Goal: Information Seeking & Learning: Learn about a topic

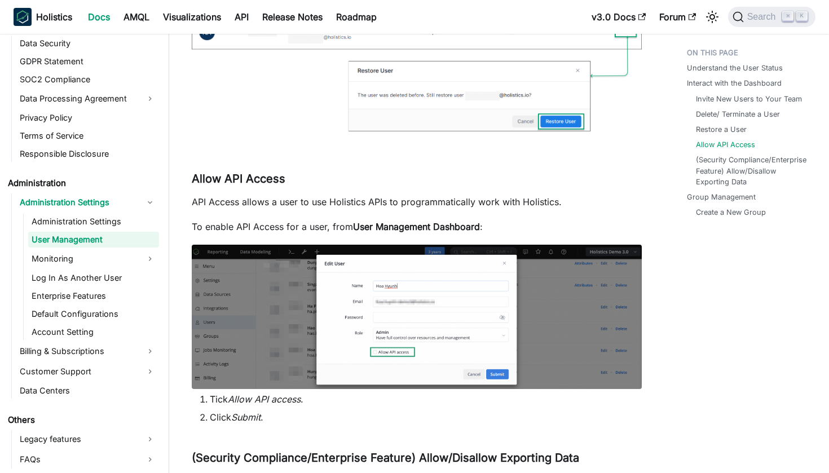
scroll to position [2562, 0]
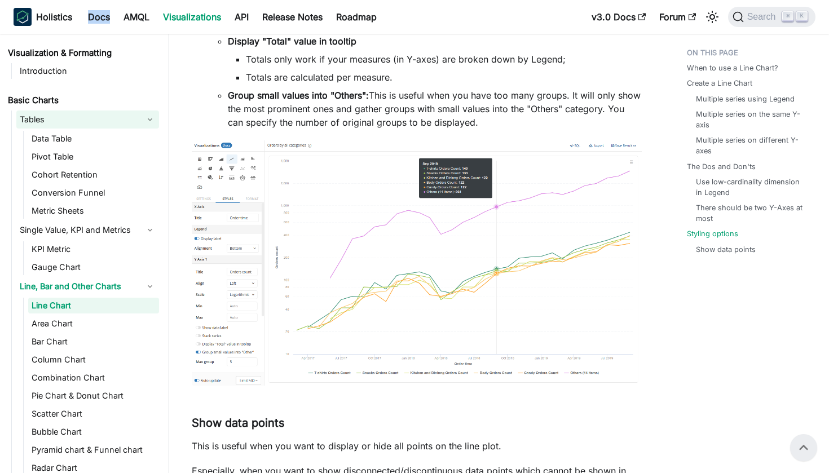
scroll to position [4550, 0]
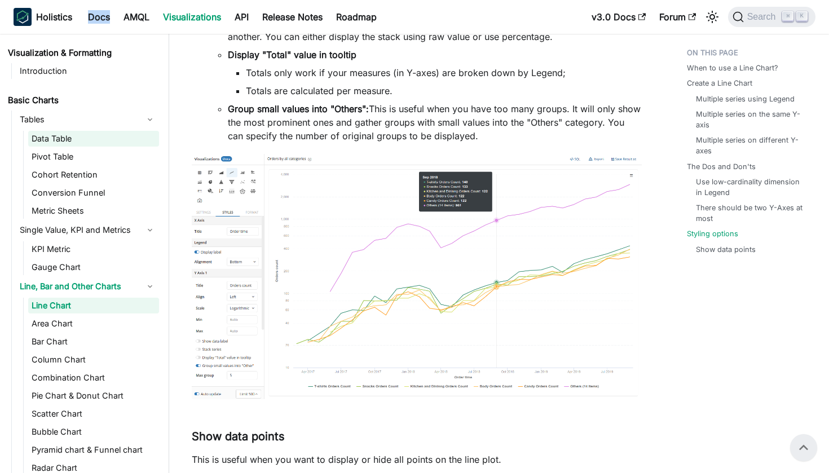
click at [107, 134] on link "Data Table" at bounding box center [93, 139] width 131 height 16
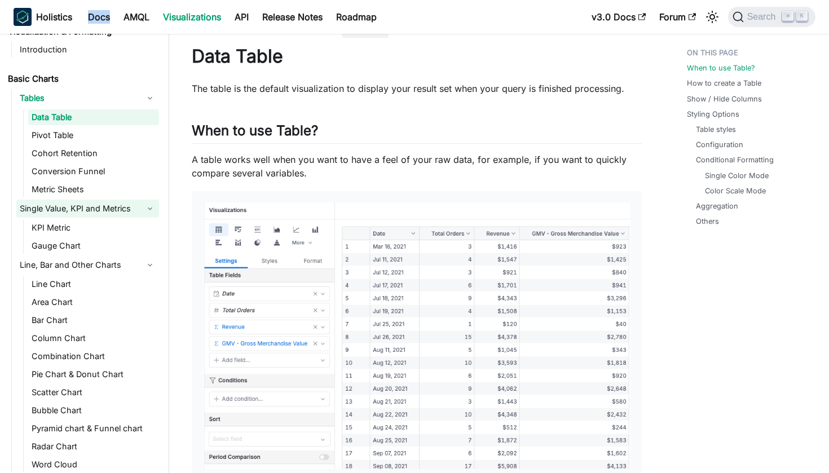
scroll to position [24, 0]
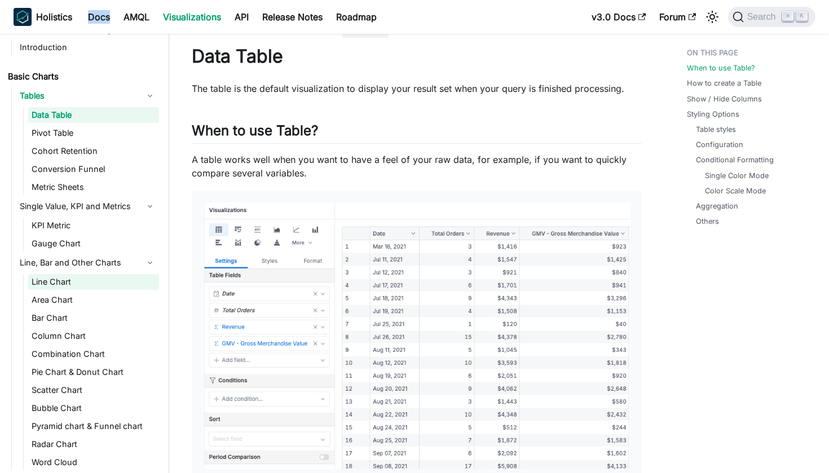
click at [106, 275] on link "Line Chart" at bounding box center [93, 282] width 131 height 16
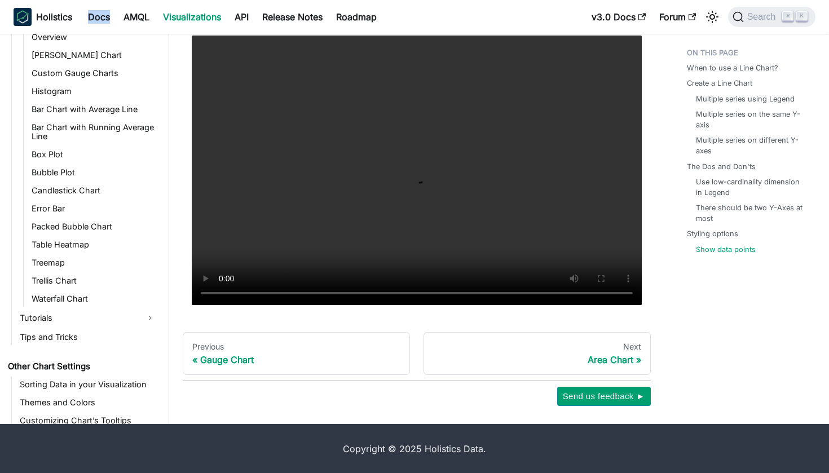
scroll to position [5044, 0]
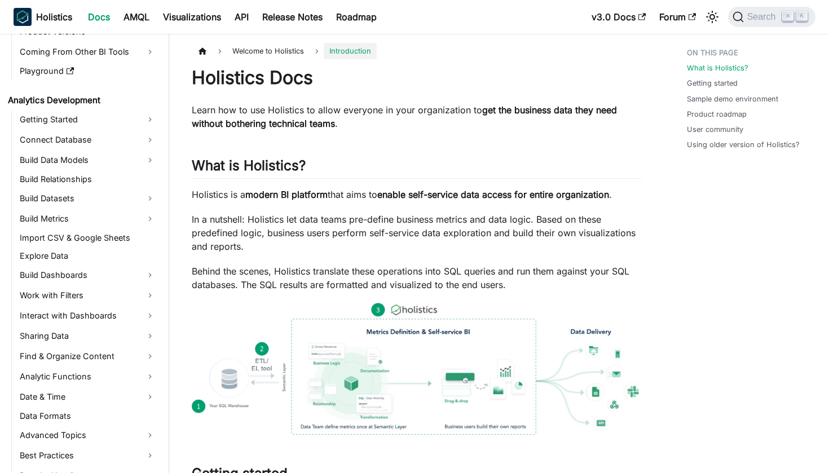
scroll to position [121, 0]
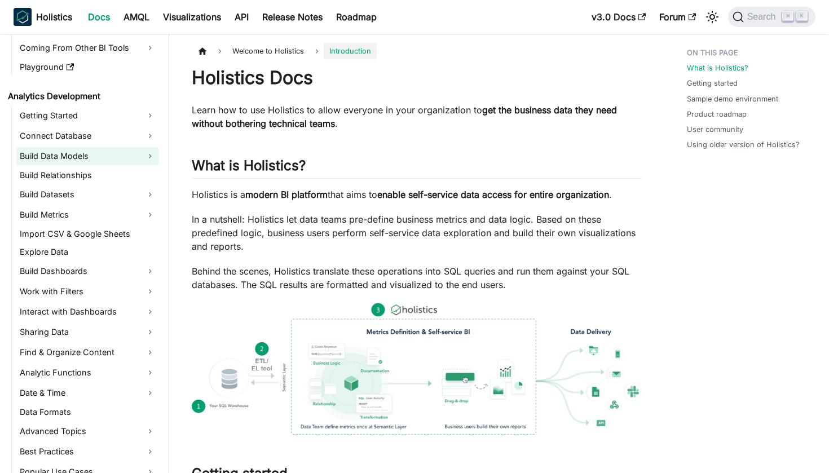
click at [143, 152] on link "Build Data Models" at bounding box center [87, 156] width 143 height 18
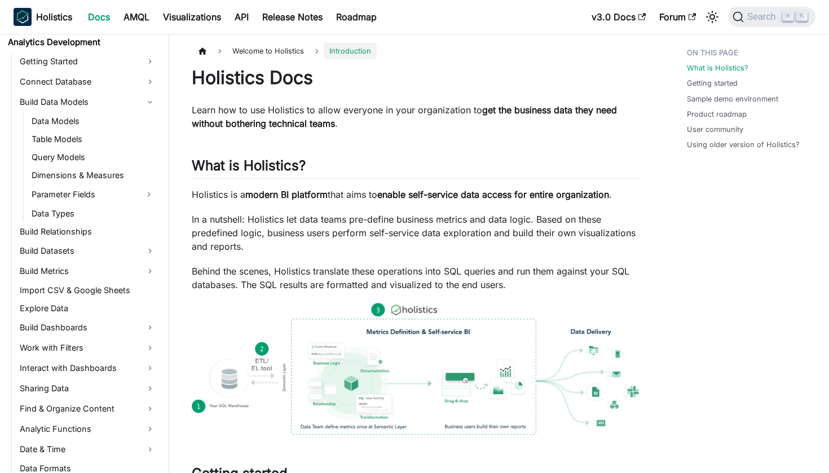
scroll to position [188, 0]
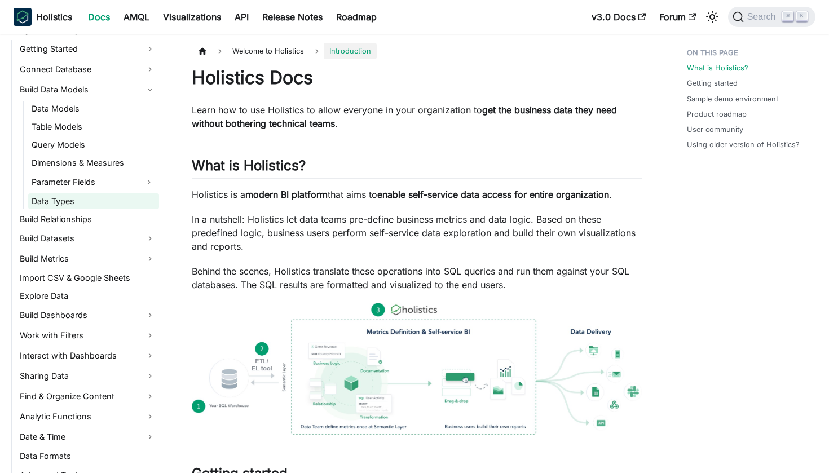
click at [100, 201] on link "Data Types" at bounding box center [93, 201] width 131 height 16
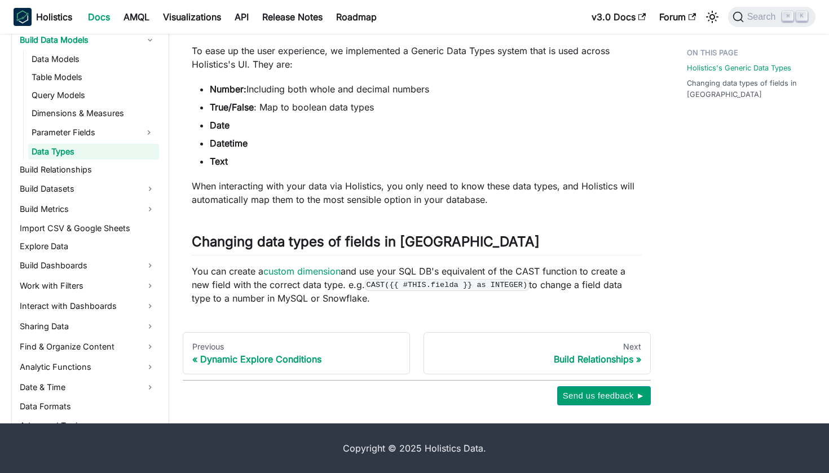
scroll to position [154, 0]
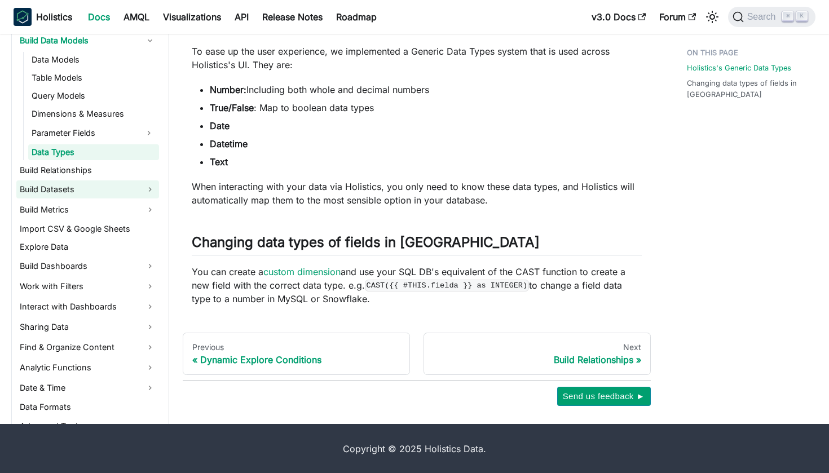
click at [127, 187] on link "Build Datasets" at bounding box center [87, 189] width 143 height 18
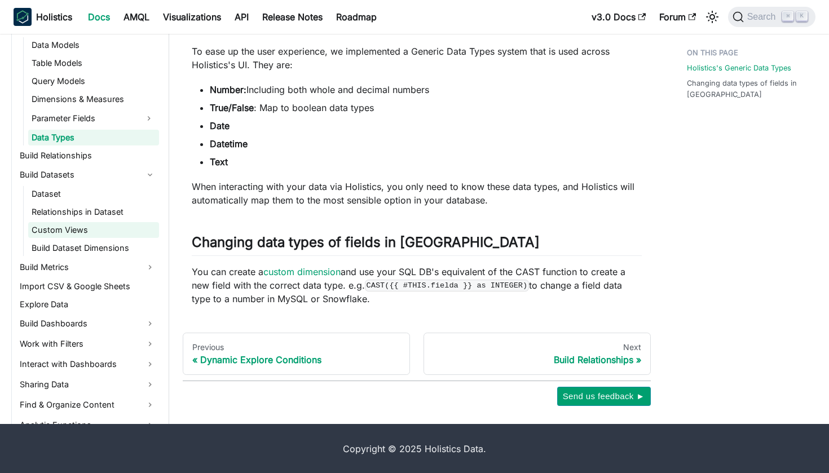
scroll to position [205, 0]
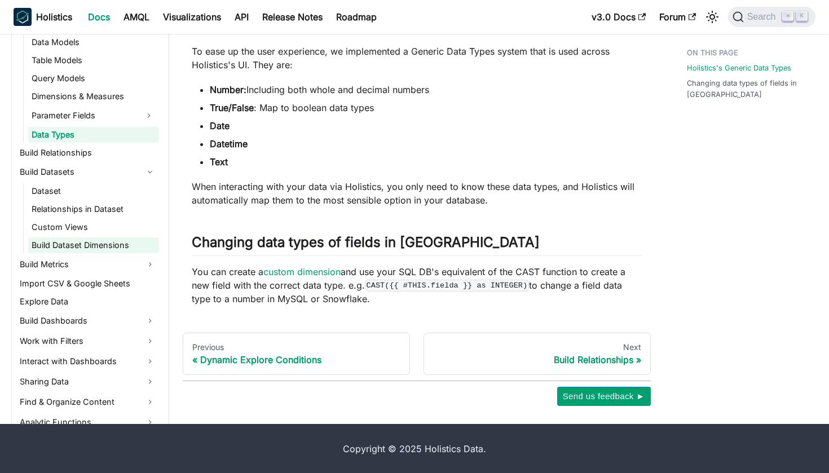
click at [131, 247] on link "Build Dataset Dimensions" at bounding box center [93, 245] width 131 height 16
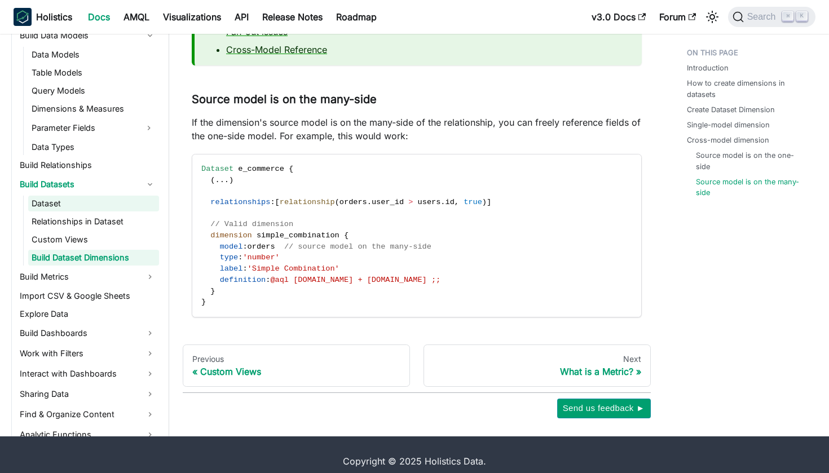
scroll to position [2373, 0]
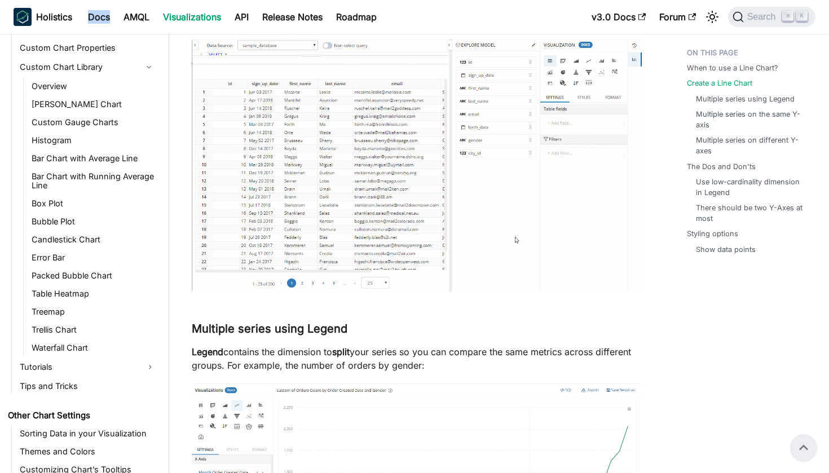
scroll to position [704, 0]
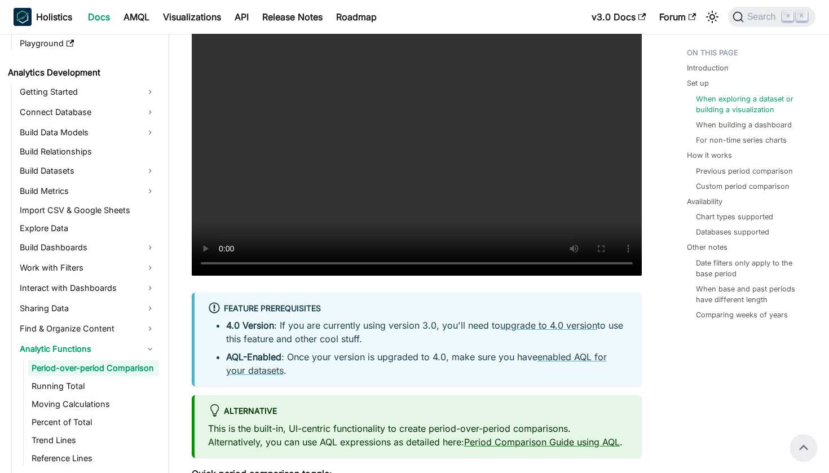
scroll to position [1135, 0]
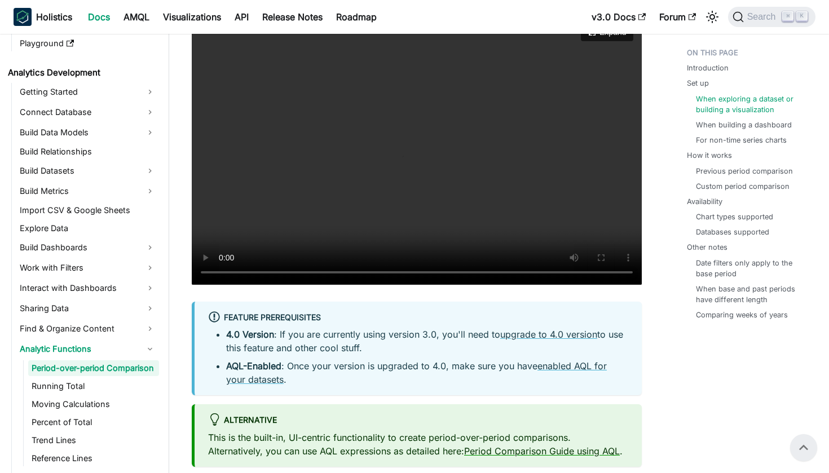
click at [285, 271] on video "Your browser does not support embedding video, but you can download it ." at bounding box center [417, 150] width 450 height 270
click at [220, 273] on video "Your browser does not support embedding video, but you can download it ." at bounding box center [417, 150] width 450 height 270
click at [299, 270] on video "Your browser does not support embedding video, but you can download it ." at bounding box center [417, 150] width 450 height 270
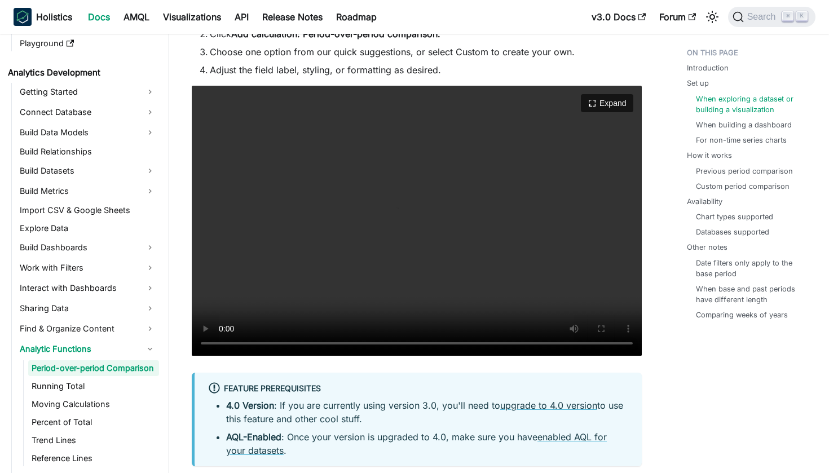
scroll to position [1074, 0]
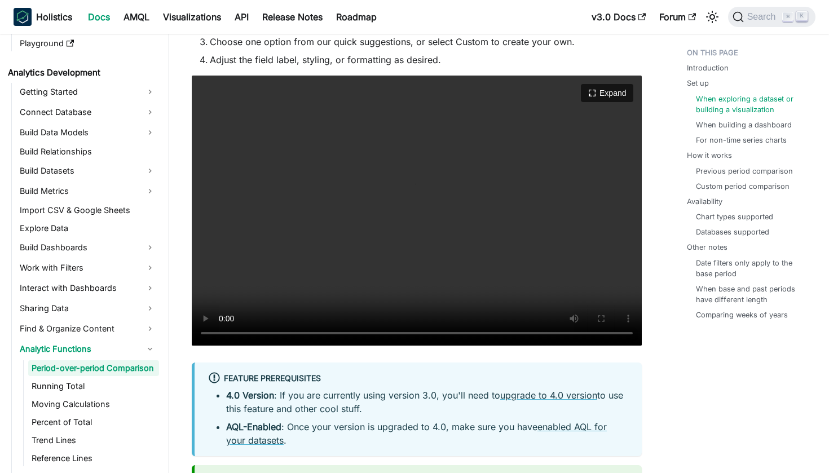
click at [289, 334] on video "Your browser does not support embedding video, but you can download it ." at bounding box center [417, 211] width 450 height 270
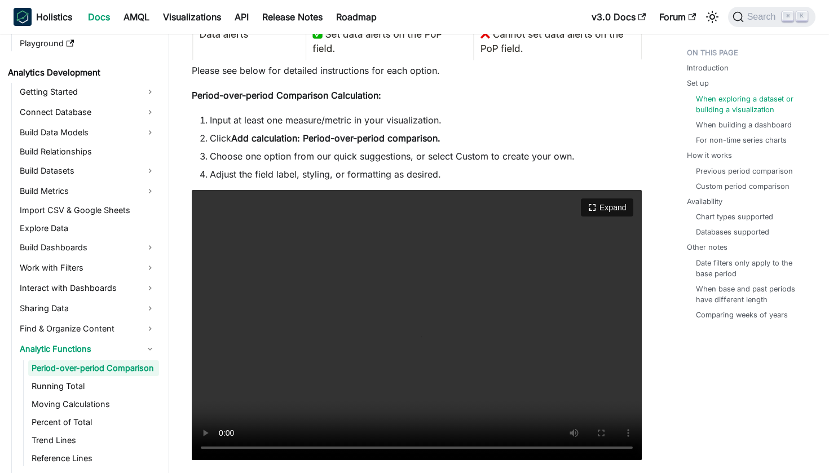
scroll to position [967, 0]
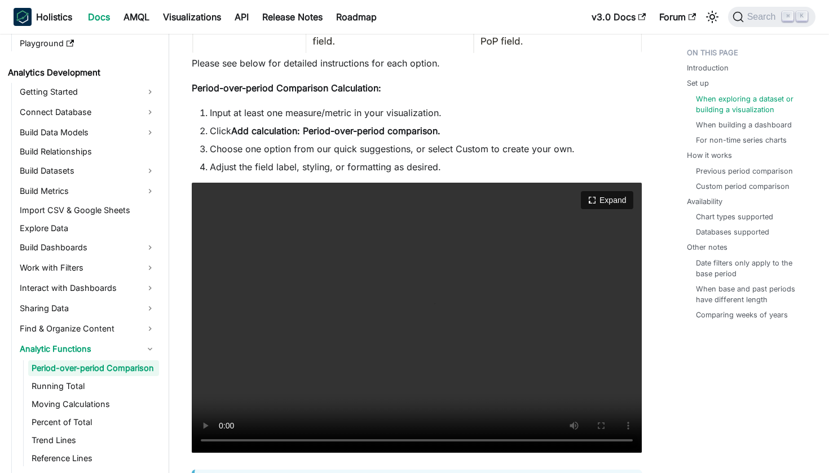
click at [337, 443] on video "Your browser does not support embedding video, but you can download it ." at bounding box center [417, 318] width 450 height 270
click at [376, 438] on video "Your browser does not support embedding video, but you can download it ." at bounding box center [417, 318] width 450 height 270
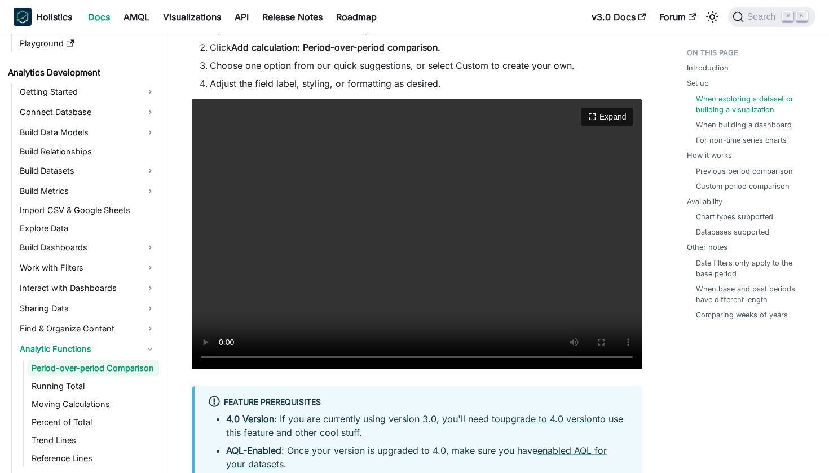
scroll to position [1056, 0]
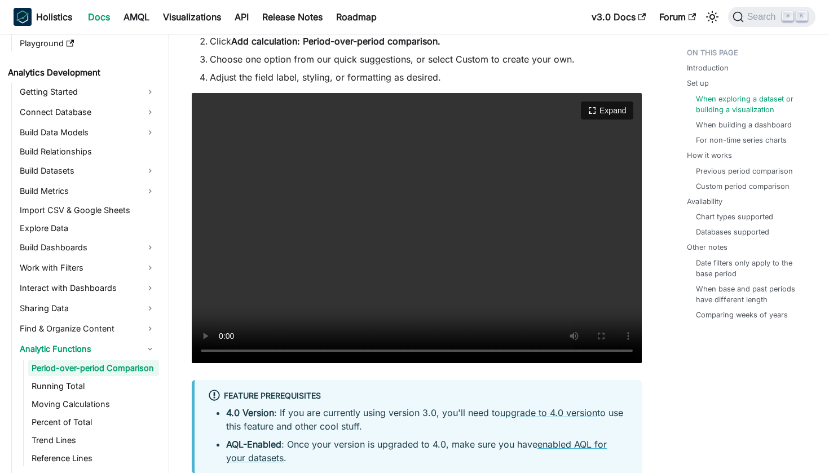
click at [391, 346] on video "Your browser does not support embedding video, but you can download it ." at bounding box center [417, 228] width 450 height 270
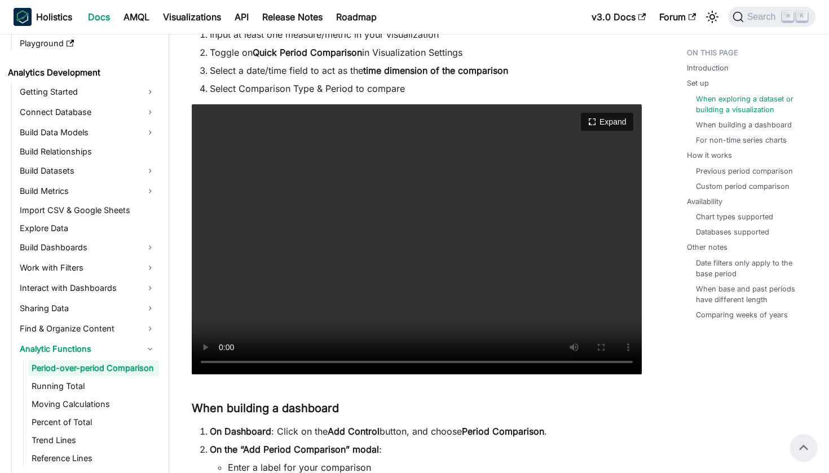
scroll to position [1595, 0]
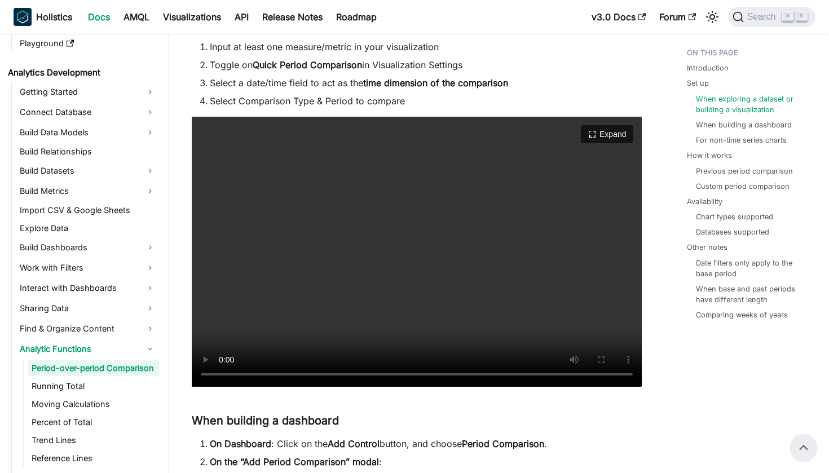
click at [219, 374] on video "Your browser does not support embedding video, but you can download it ." at bounding box center [417, 252] width 450 height 270
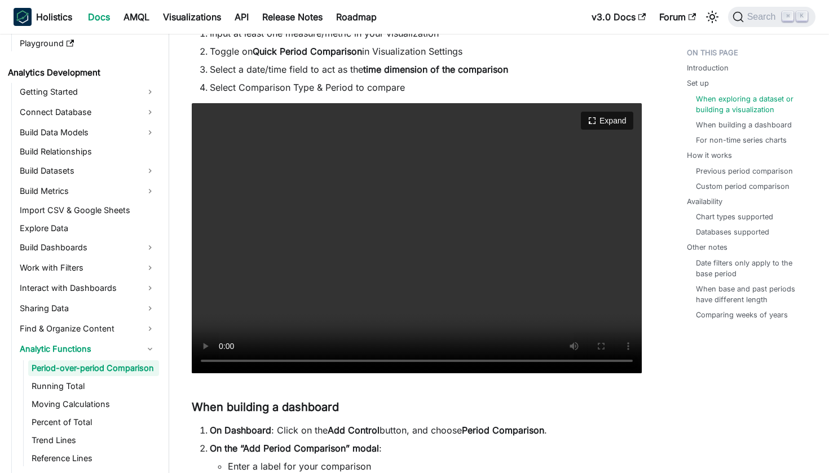
scroll to position [1611, 0]
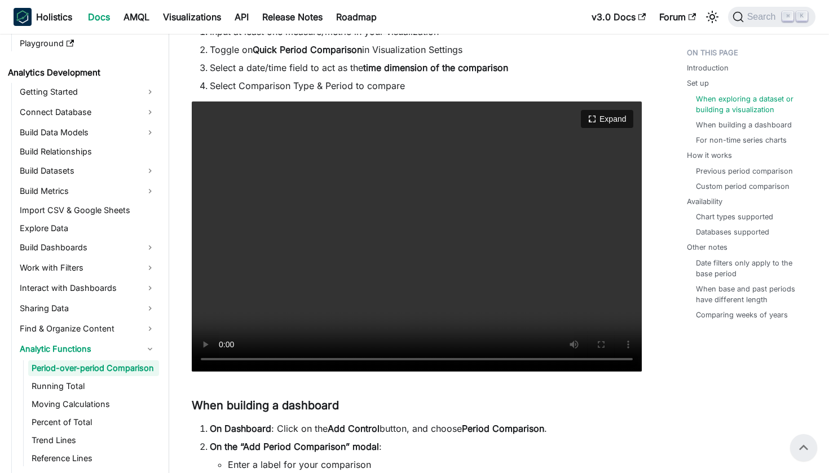
click at [280, 361] on video "Your browser does not support embedding video, but you can download it ." at bounding box center [417, 236] width 450 height 270
drag, startPoint x: 273, startPoint y: 357, endPoint x: 254, endPoint y: 359, distance: 18.7
click at [258, 359] on video "Your browser does not support embedding video, but you can download it ." at bounding box center [417, 236] width 450 height 270
click at [304, 364] on video "Your browser does not support embedding video, but you can download it ." at bounding box center [417, 236] width 450 height 270
click at [226, 363] on video "Your browser does not support embedding video, but you can download it ." at bounding box center [417, 236] width 450 height 270
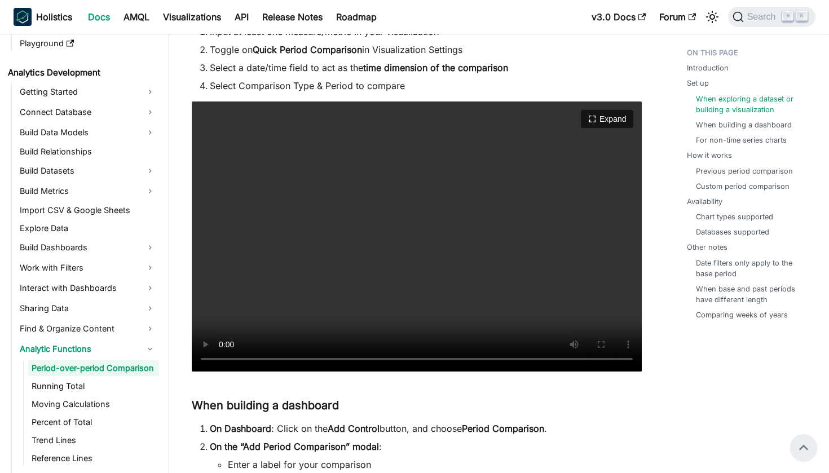
scroll to position [1635, 0]
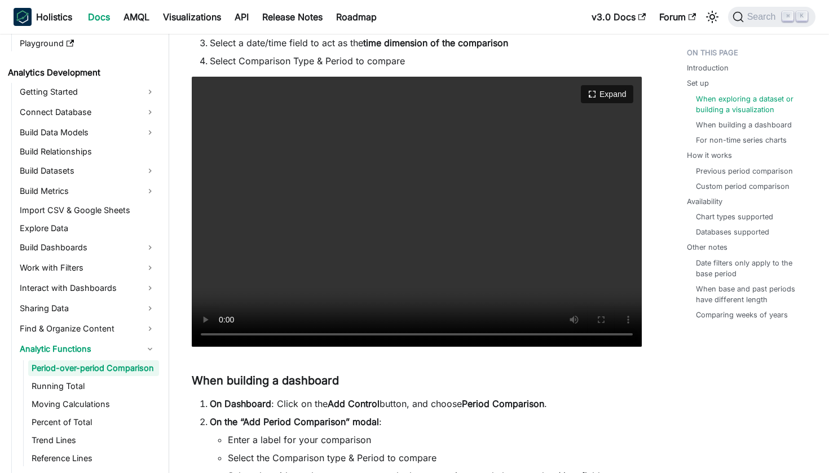
click at [388, 331] on video "Your browser does not support embedding video, but you can download it ." at bounding box center [417, 212] width 450 height 270
click at [422, 331] on video "Your browser does not support embedding video, but you can download it ." at bounding box center [417, 212] width 450 height 270
click at [439, 326] on video "Your browser does not support embedding video, but you can download it ." at bounding box center [417, 212] width 450 height 270
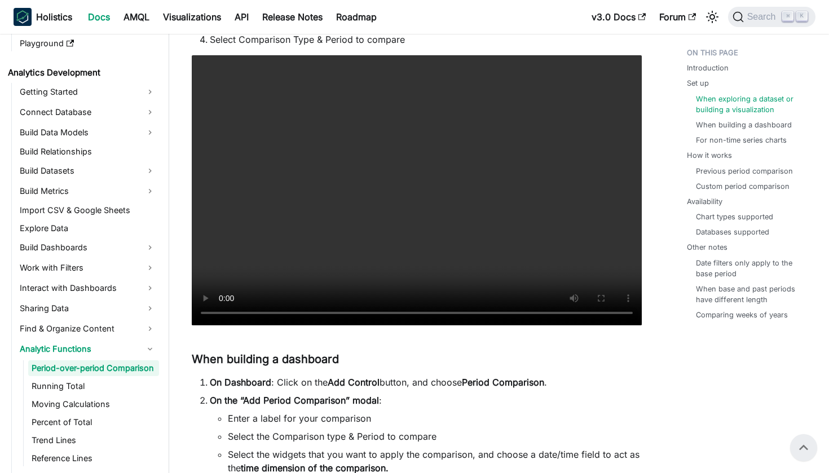
scroll to position [1656, 0]
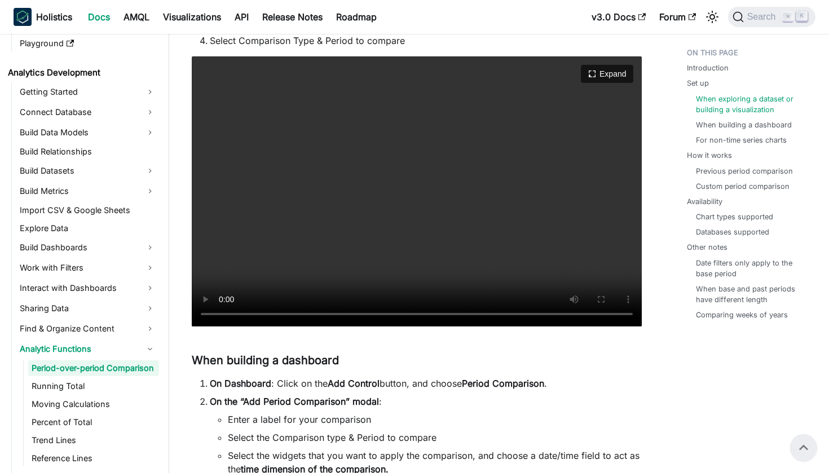
click at [413, 319] on video "Your browser does not support embedding video, but you can download it ." at bounding box center [417, 191] width 450 height 270
click at [408, 313] on video "Your browser does not support embedding video, but you can download it ." at bounding box center [417, 191] width 450 height 270
drag, startPoint x: 406, startPoint y: 313, endPoint x: 422, endPoint y: 312, distance: 15.8
click at [422, 312] on video "Your browser does not support embedding video, but you can download it ." at bounding box center [417, 191] width 450 height 270
click at [438, 365] on h3 "When building a dashboard ​" at bounding box center [417, 360] width 450 height 14
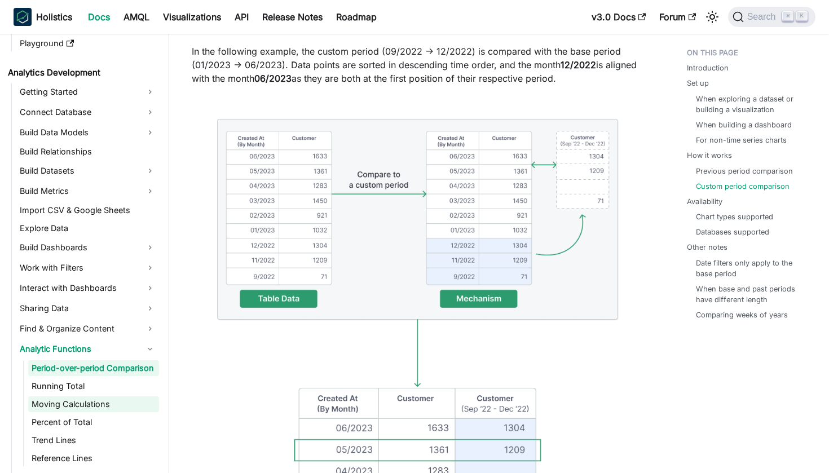
scroll to position [360, 0]
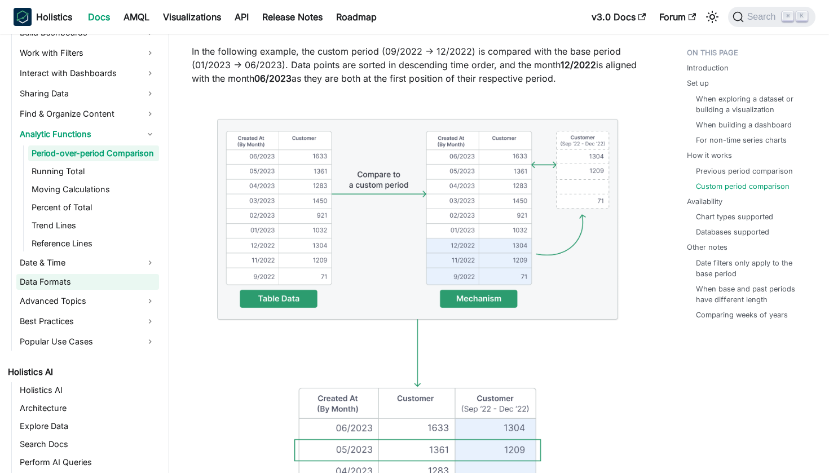
click at [77, 290] on link "Data Formats" at bounding box center [87, 282] width 143 height 16
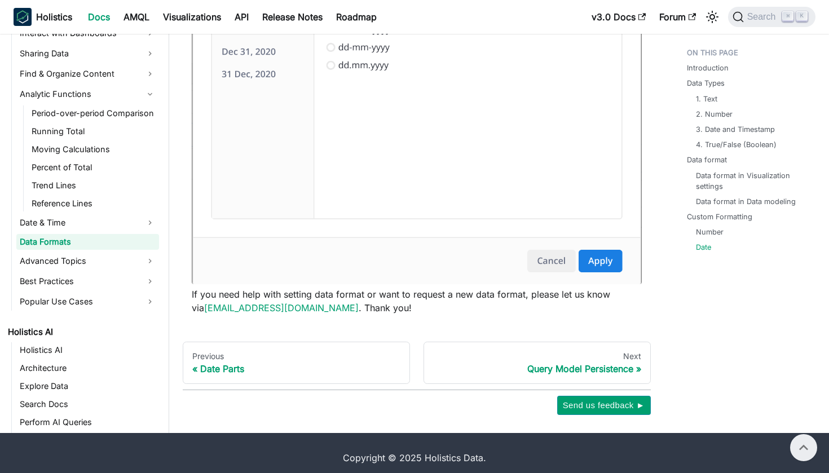
scroll to position [3339, 0]
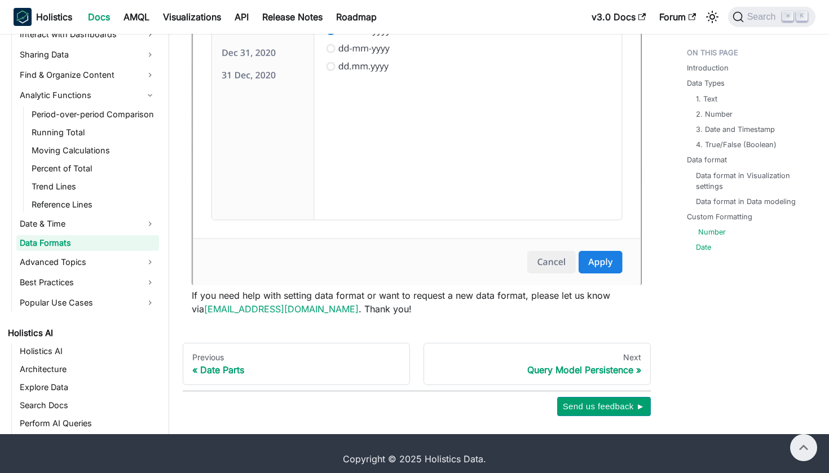
click at [711, 231] on link "Number" at bounding box center [712, 232] width 28 height 11
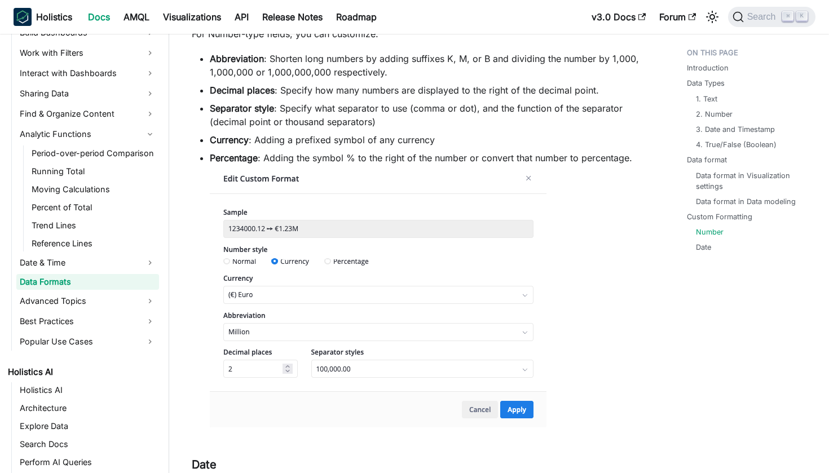
scroll to position [2664, 0]
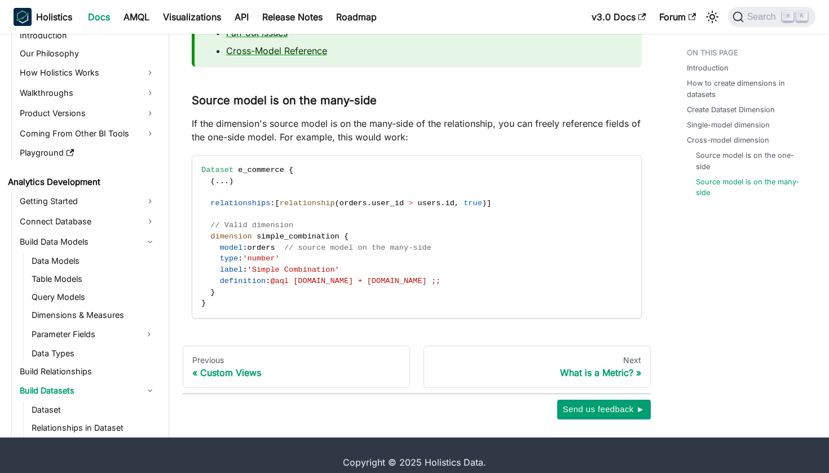
scroll to position [205, 0]
